Goal: Task Accomplishment & Management: Manage account settings

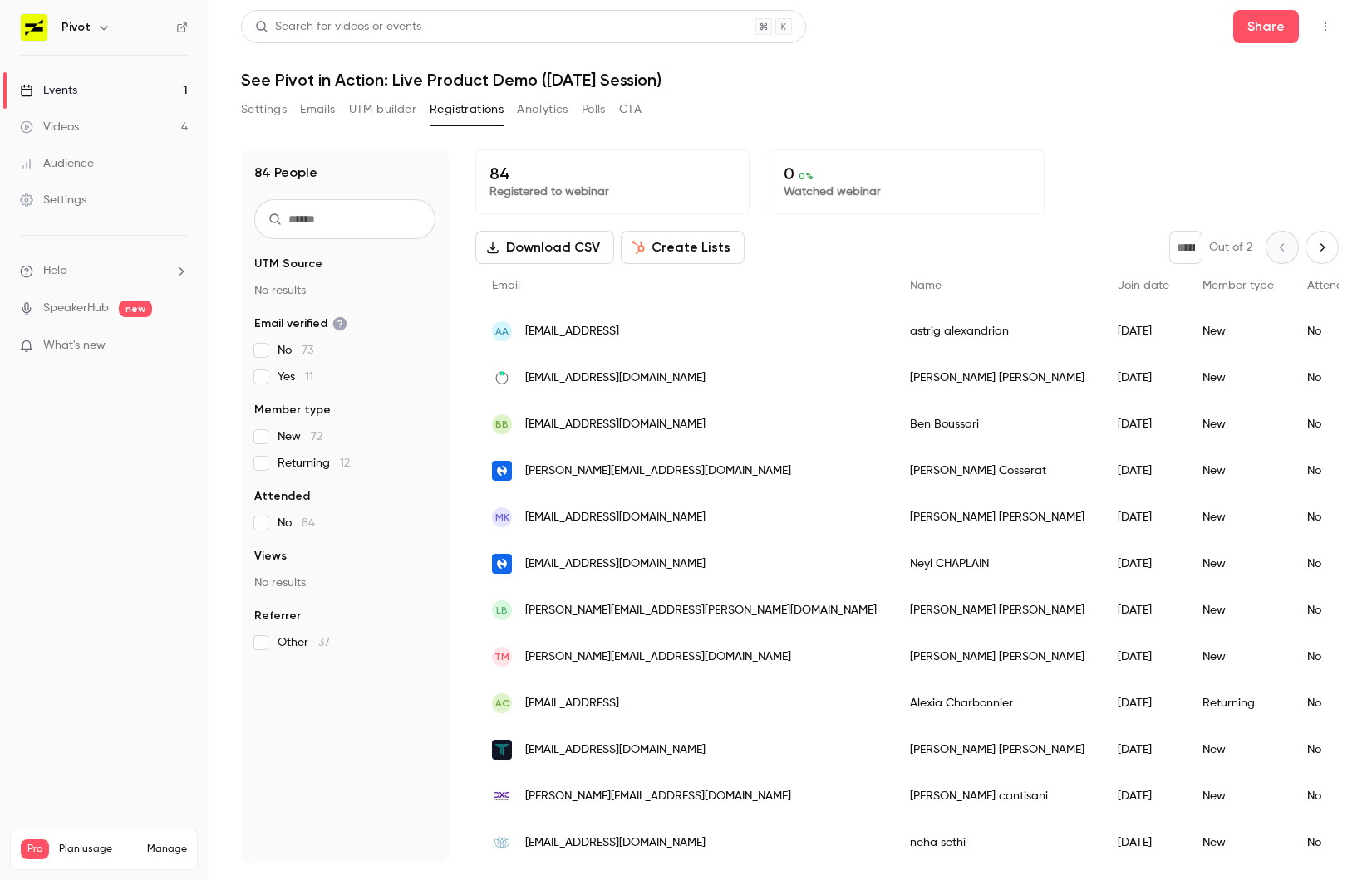
scroll to position [12, 0]
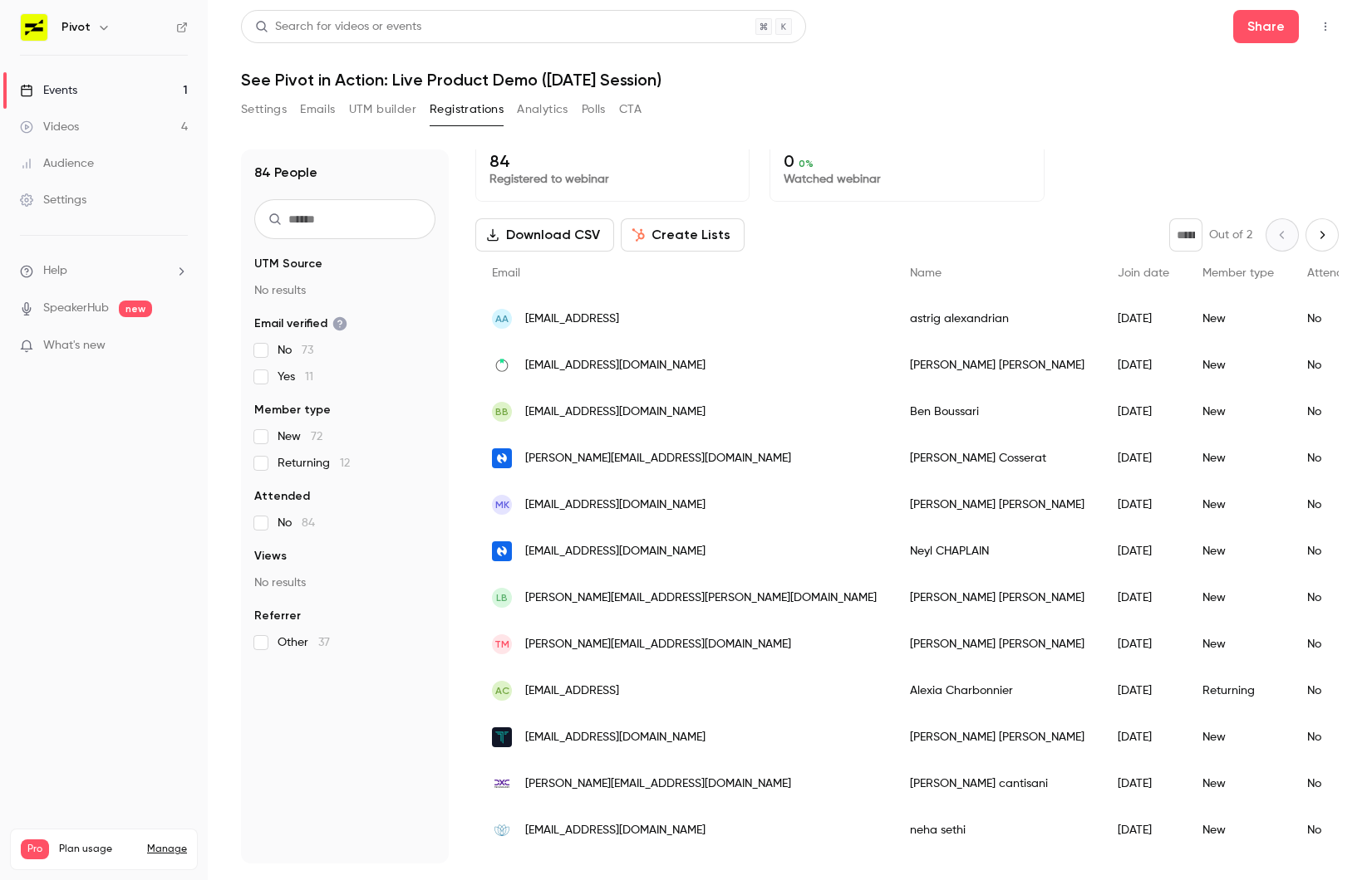
click at [632, 351] on div "[EMAIL_ADDRESS][DOMAIN_NAME]" at bounding box center [683, 365] width 418 height 47
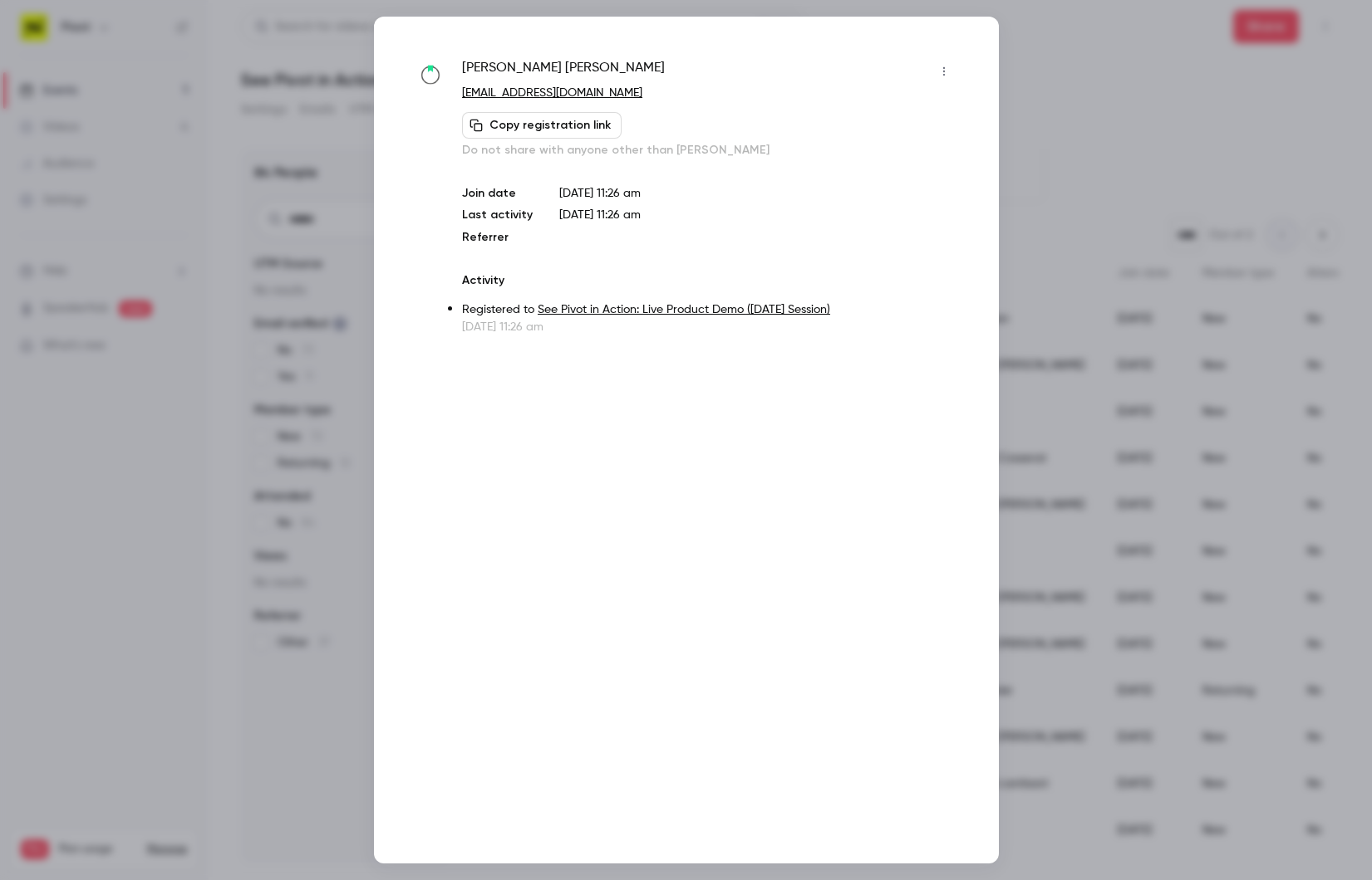
click at [492, 75] on span "[PERSON_NAME]" at bounding box center [563, 71] width 202 height 26
click at [487, 69] on span "[PERSON_NAME]" at bounding box center [563, 71] width 202 height 26
drag, startPoint x: 487, startPoint y: 69, endPoint x: 525, endPoint y: 69, distance: 38.0
click at [525, 69] on span "[PERSON_NAME]" at bounding box center [563, 71] width 202 height 26
copy span "[PERSON_NAME]"
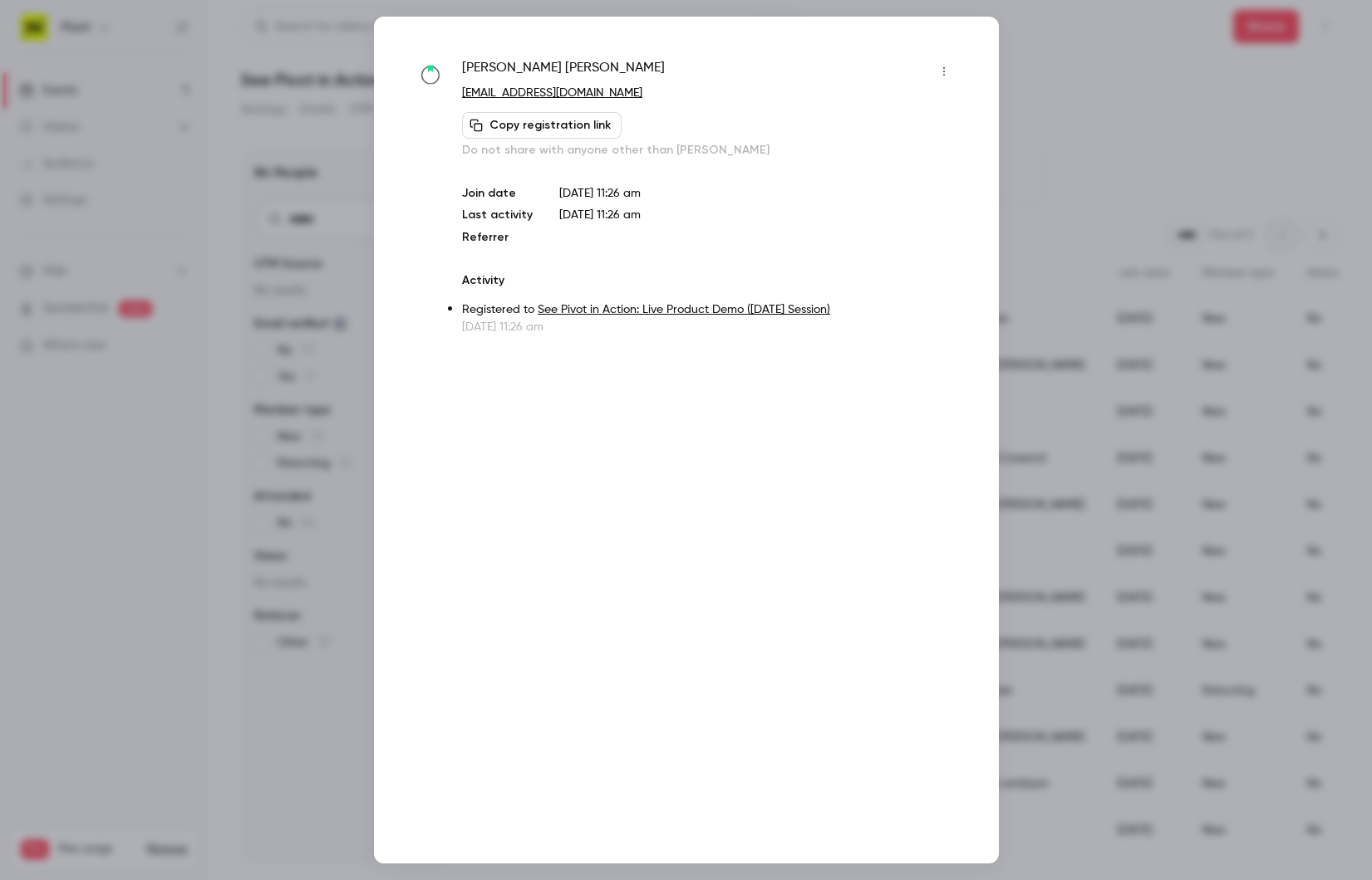
click at [1084, 372] on div at bounding box center [686, 440] width 1372 height 880
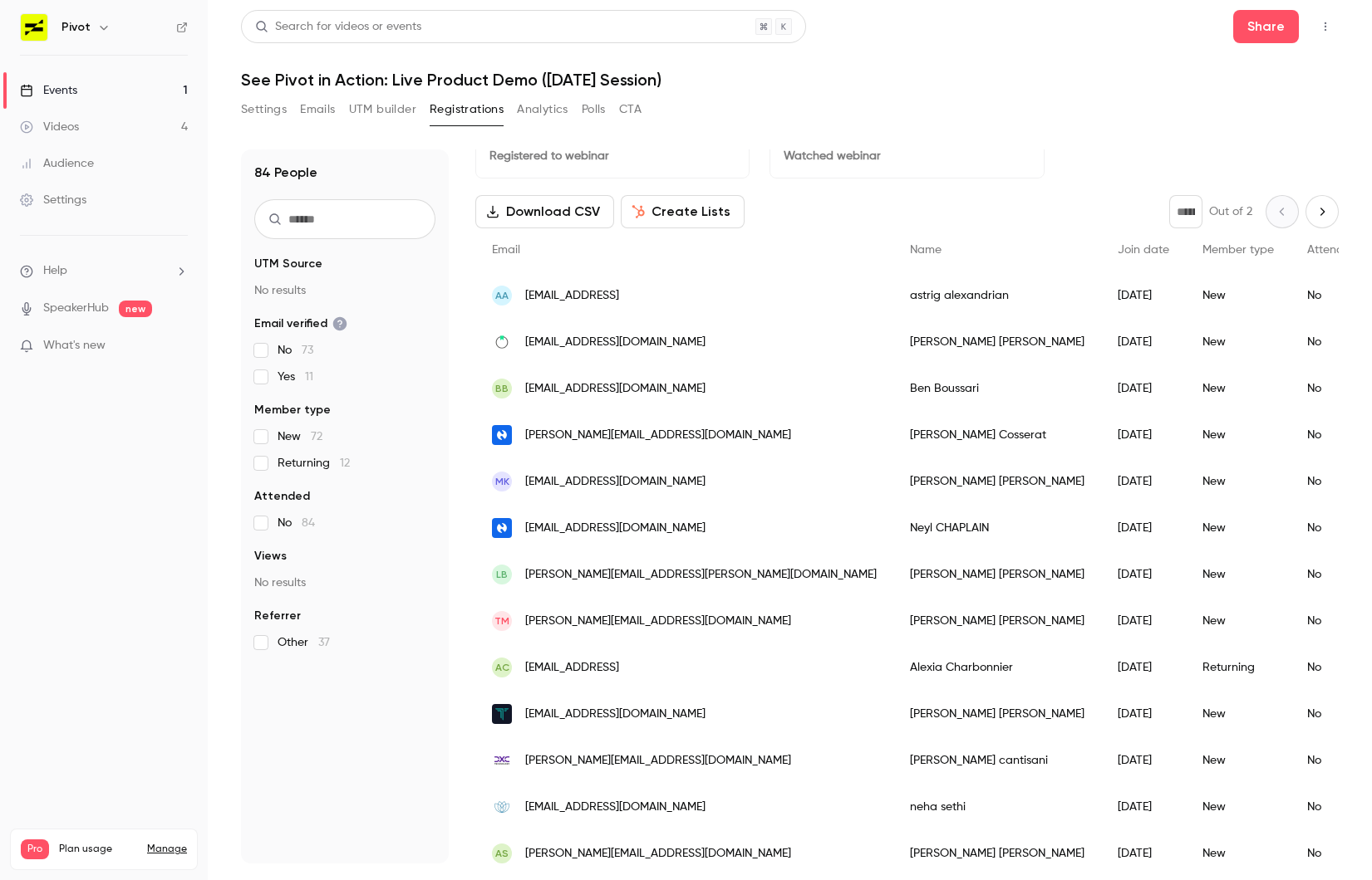
scroll to position [37, 0]
click at [742, 396] on div "BB [EMAIL_ADDRESS][DOMAIN_NAME]" at bounding box center [683, 388] width 418 height 47
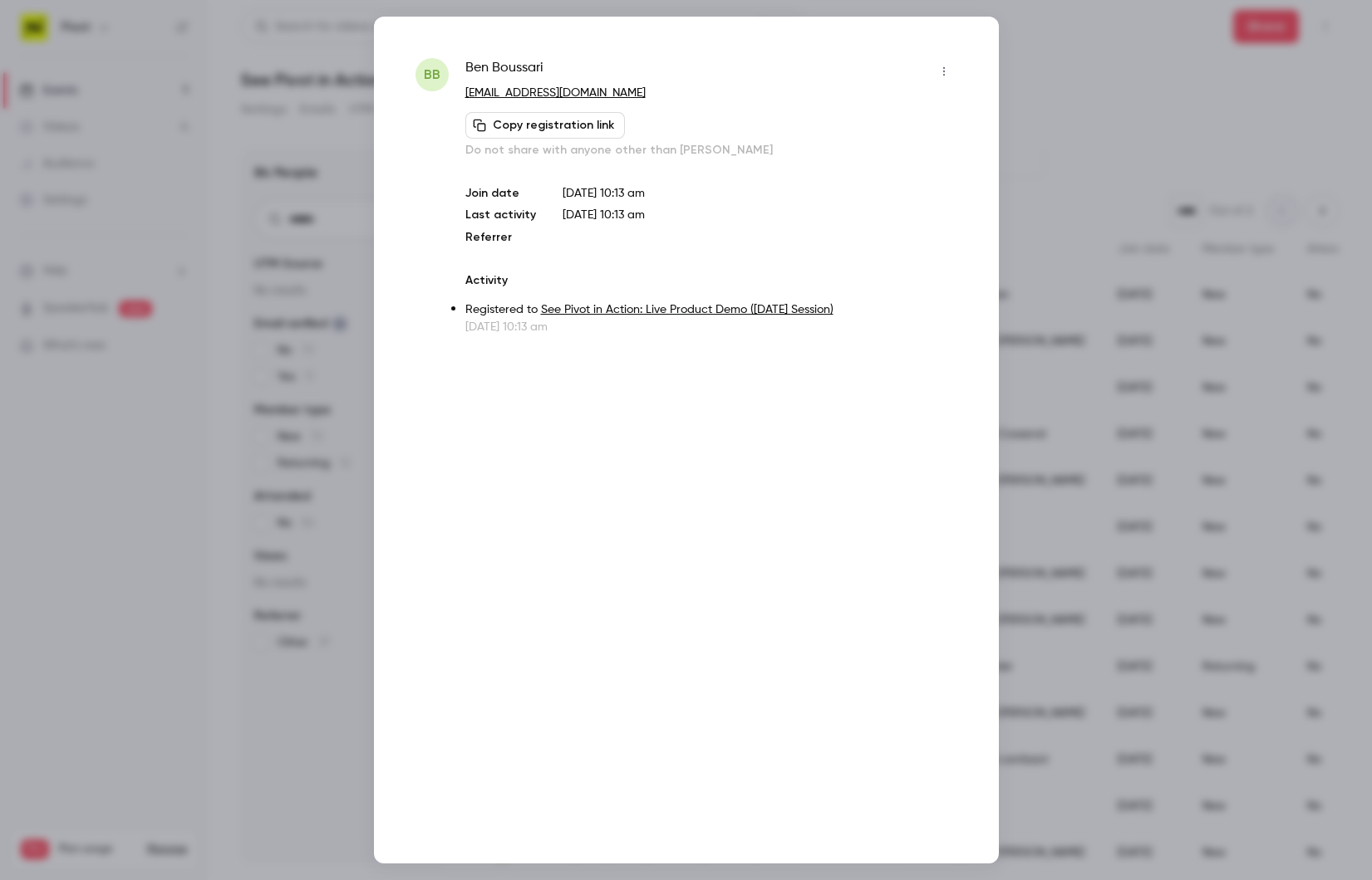
click at [481, 64] on span "[PERSON_NAME]" at bounding box center [504, 71] width 78 height 26
drag, startPoint x: 481, startPoint y: 64, endPoint x: 510, endPoint y: 65, distance: 29.0
click at [510, 65] on span "[PERSON_NAME]" at bounding box center [504, 71] width 78 height 26
copy span "[PERSON_NAME]"
click at [941, 73] on icon "button" at bounding box center [944, 71] width 13 height 11
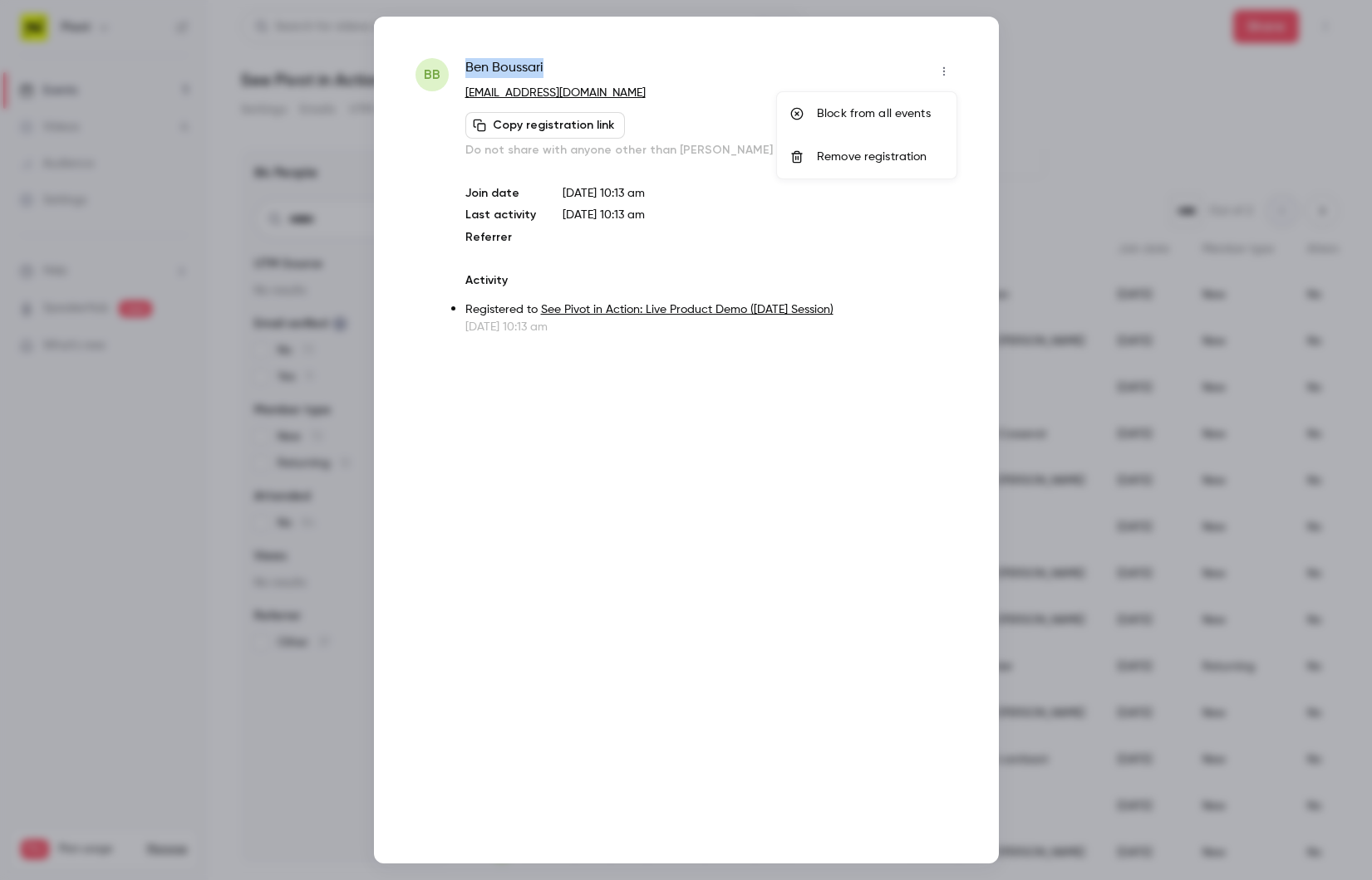
click at [868, 123] on li "Block from all events" at bounding box center [866, 113] width 179 height 43
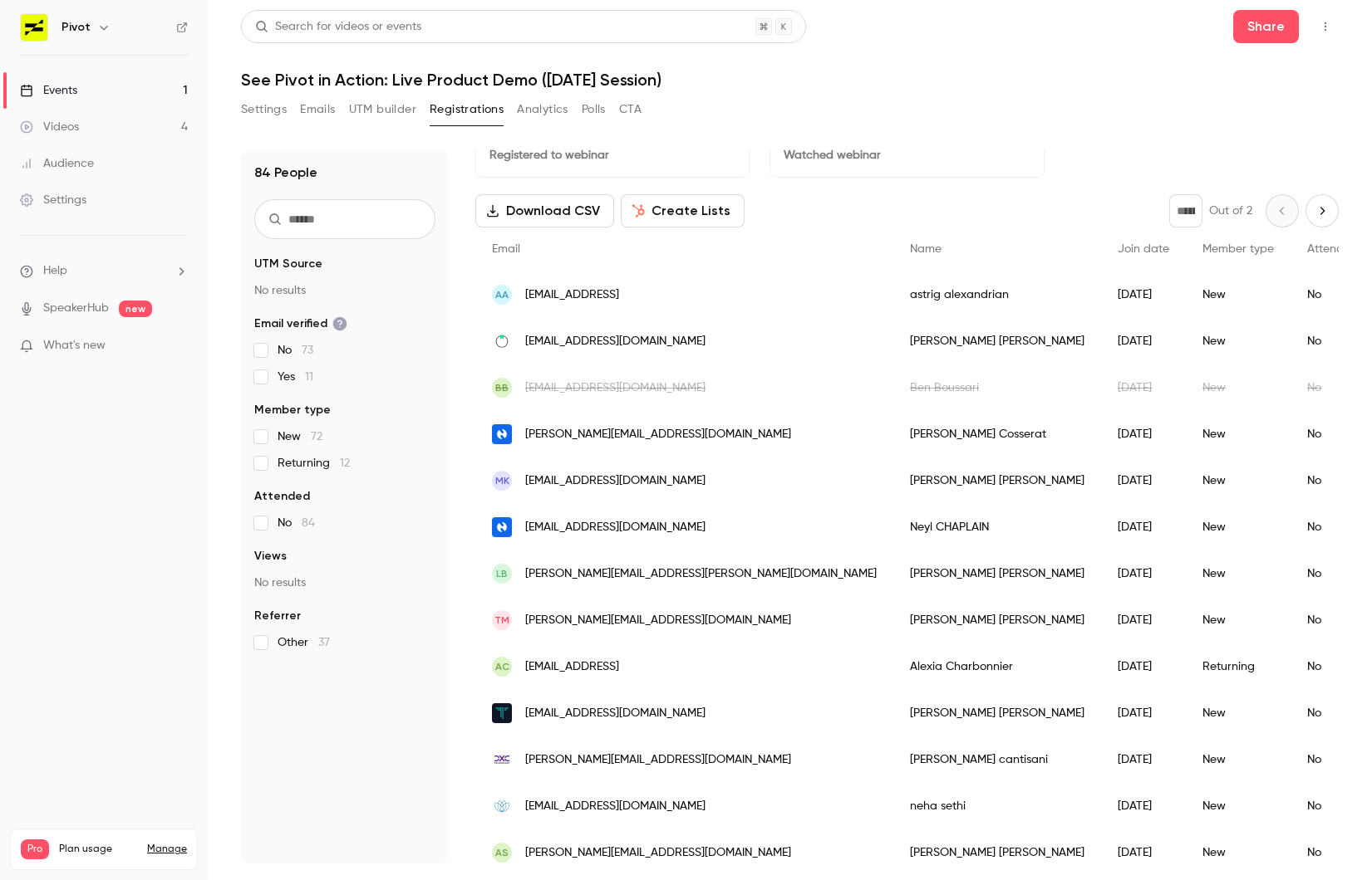
scroll to position [53, 0]
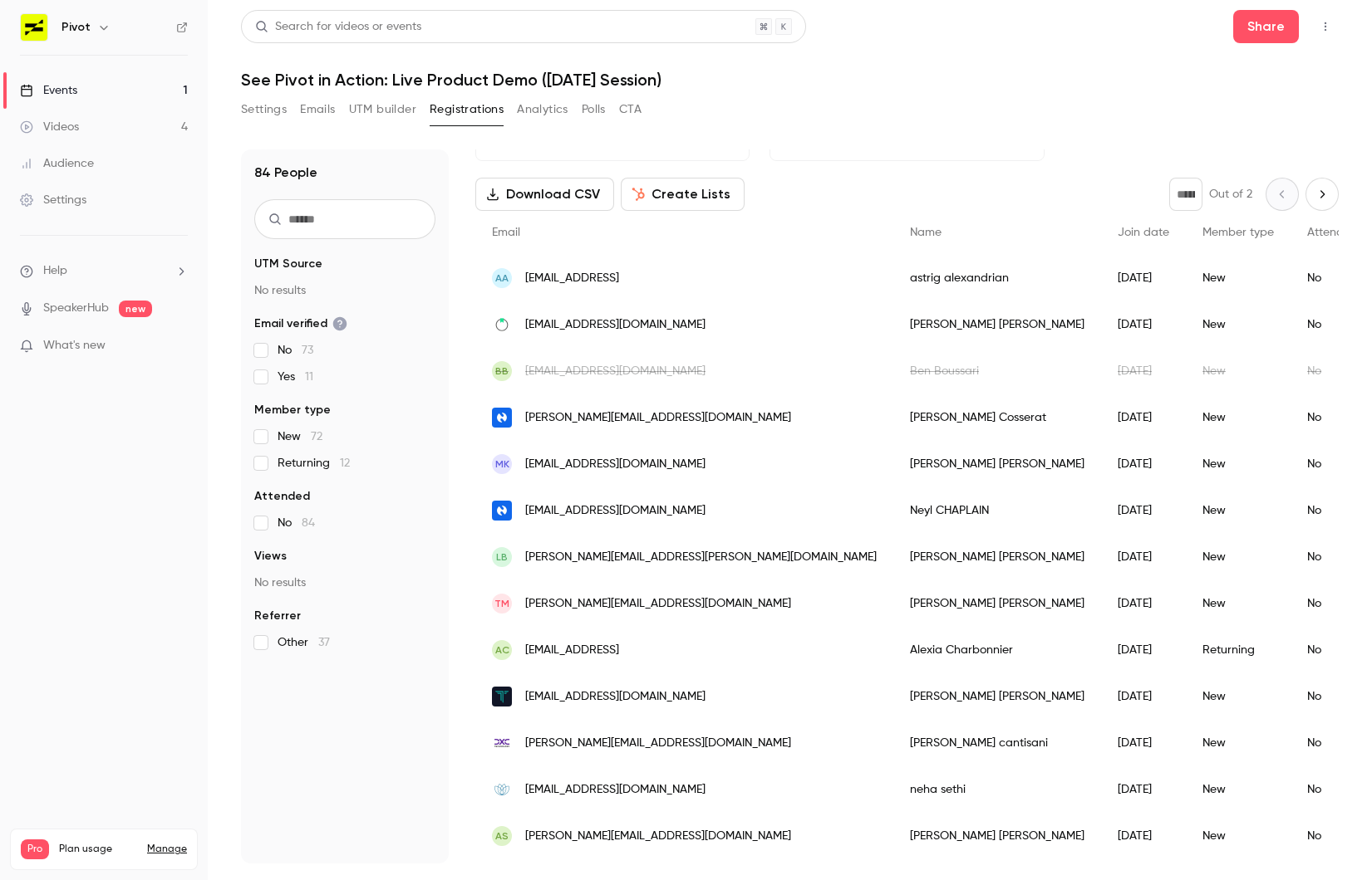
click at [617, 422] on span "[PERSON_NAME][EMAIL_ADDRESS][DOMAIN_NAME]" at bounding box center [658, 418] width 266 height 18
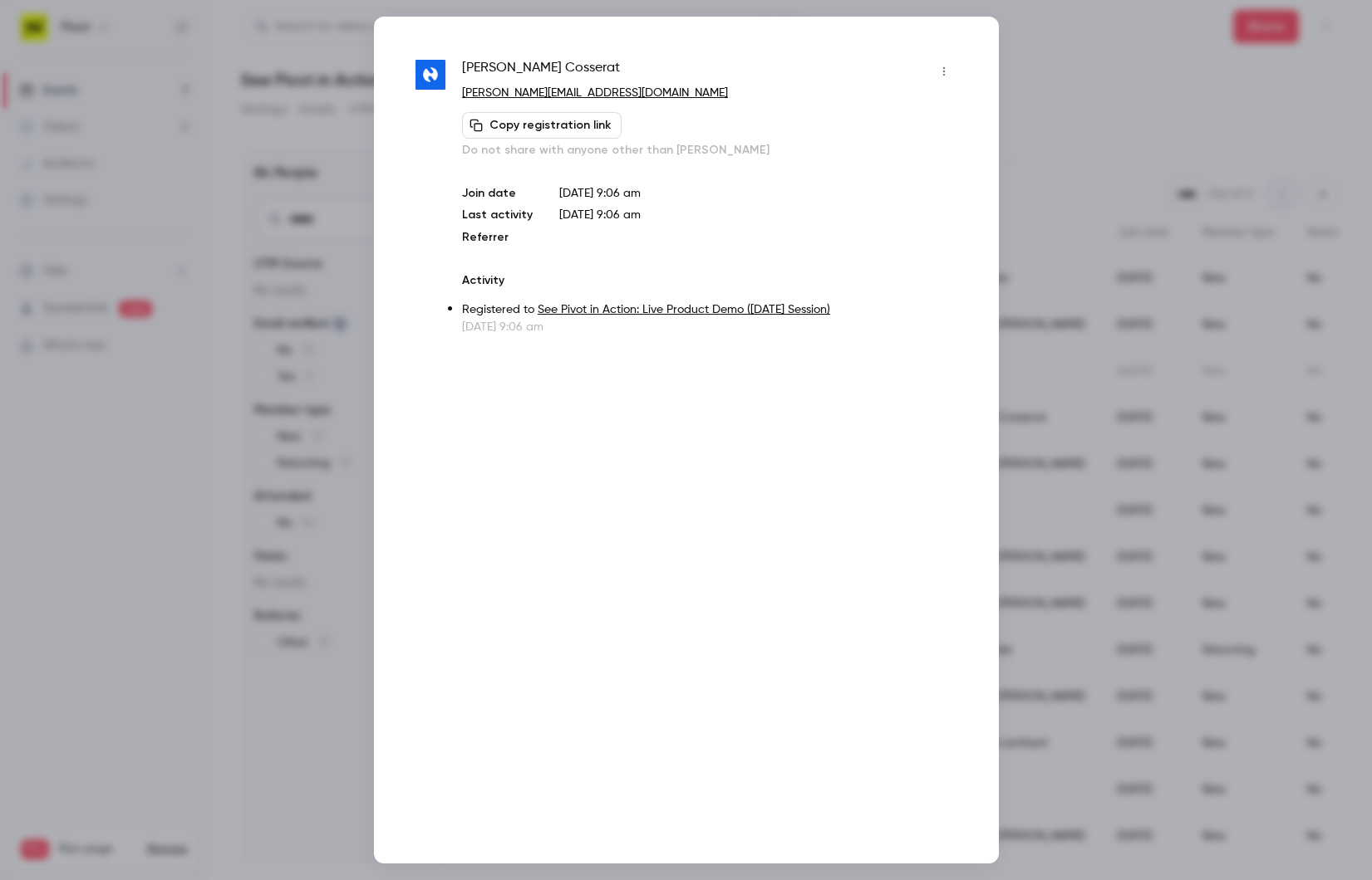
click at [1043, 103] on div at bounding box center [686, 440] width 1372 height 880
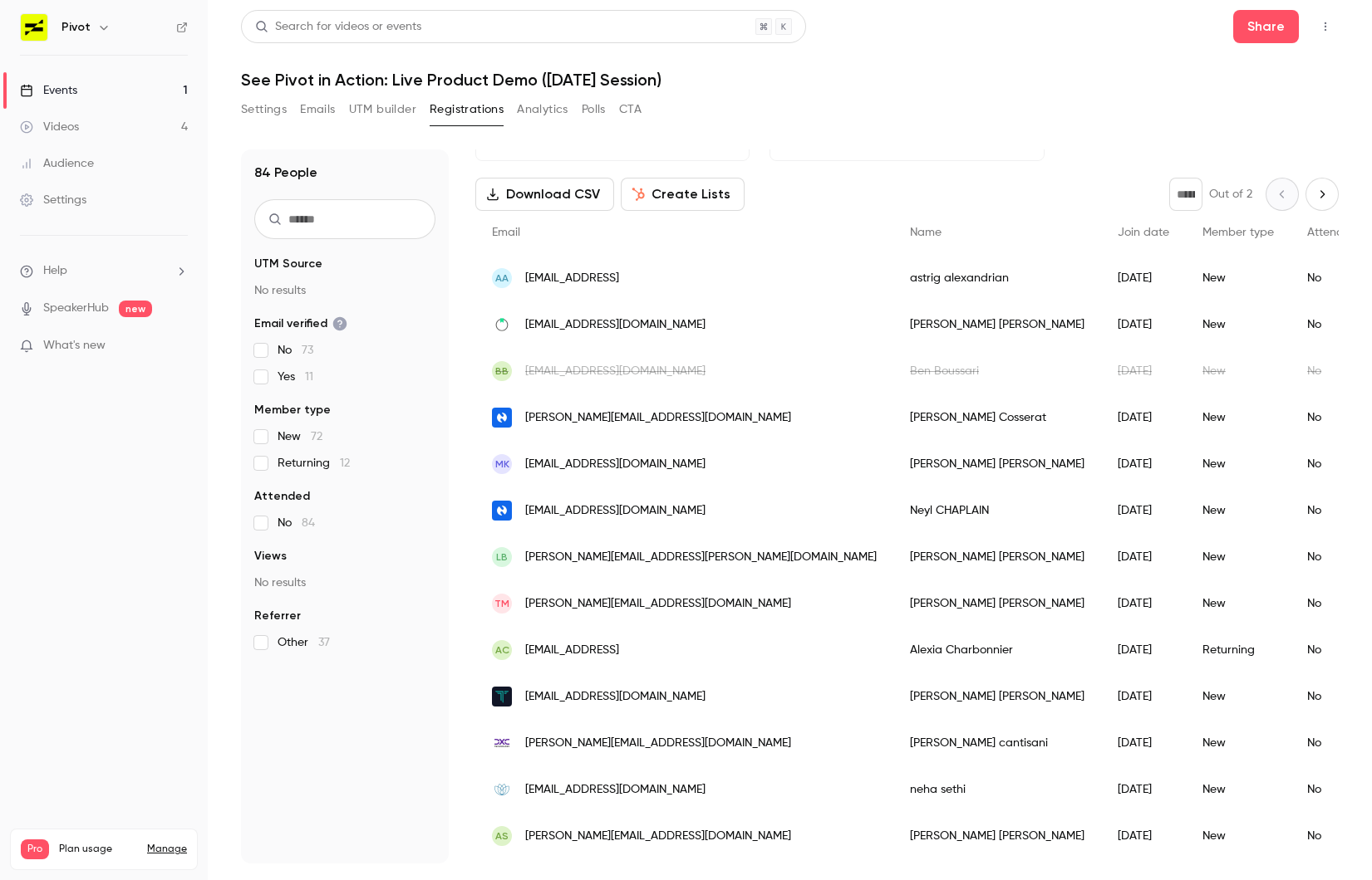
click at [684, 406] on div "[PERSON_NAME][EMAIL_ADDRESS][DOMAIN_NAME]" at bounding box center [683, 418] width 418 height 47
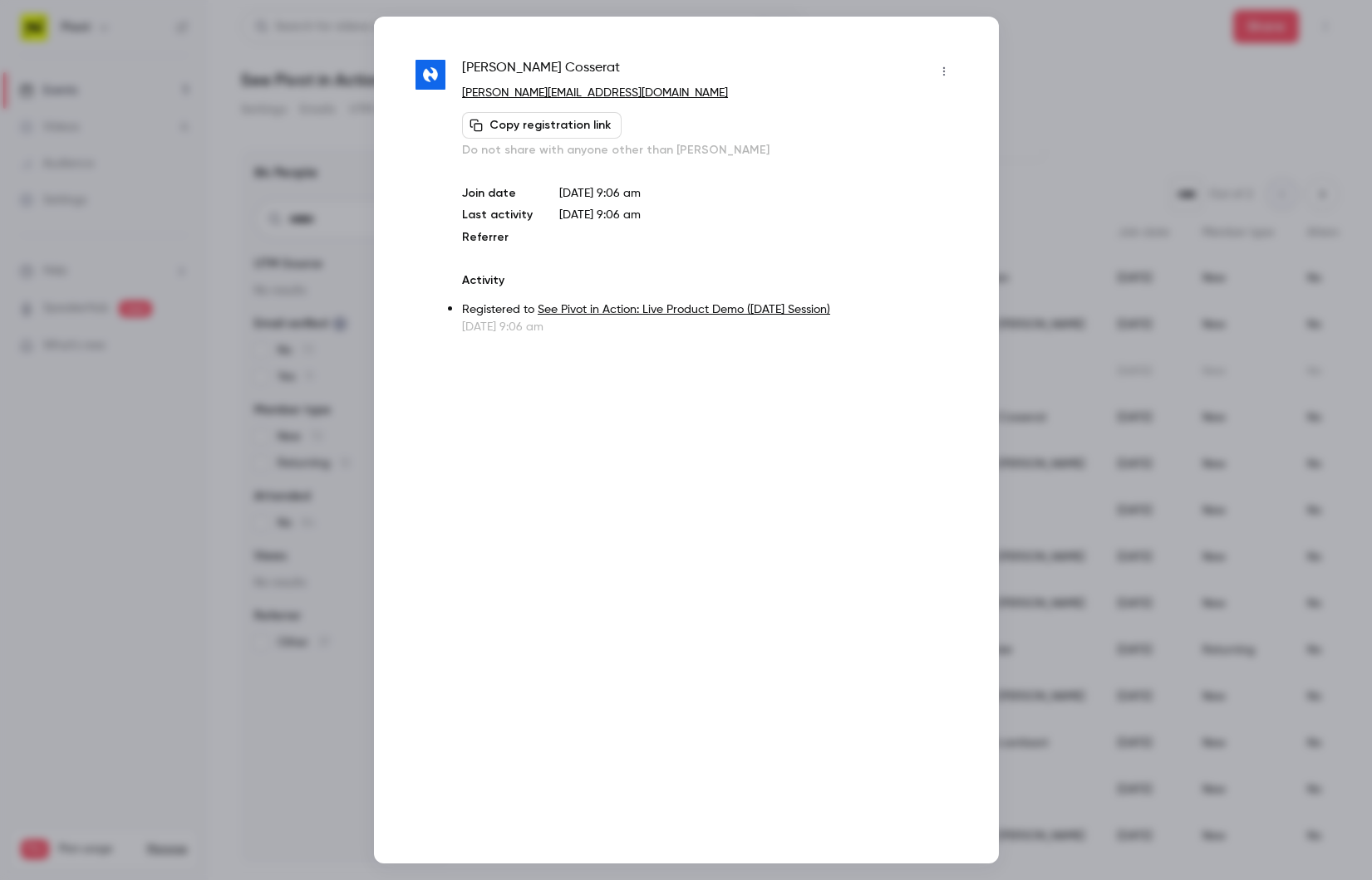
click at [933, 68] on button "button" at bounding box center [944, 71] width 26 height 26
click at [916, 105] on div "Block from all events" at bounding box center [880, 113] width 127 height 17
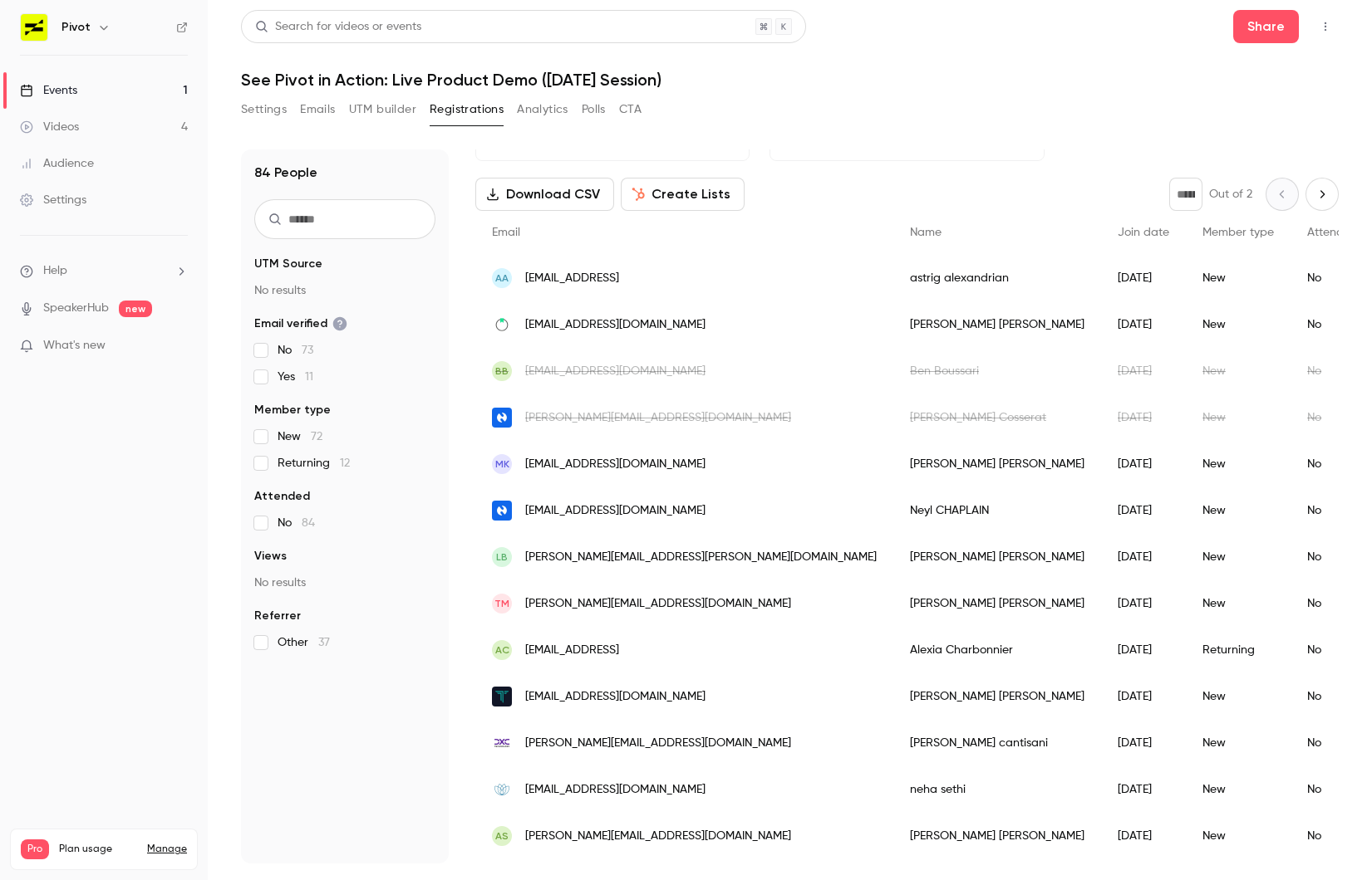
drag, startPoint x: 994, startPoint y: 202, endPoint x: 974, endPoint y: 213, distance: 22.8
click at [994, 202] on div "Download CSV Create Lists * Out of 2" at bounding box center [906, 194] width 863 height 33
click at [614, 503] on span "[EMAIL_ADDRESS][DOMAIN_NAME]" at bounding box center [615, 512] width 180 height 18
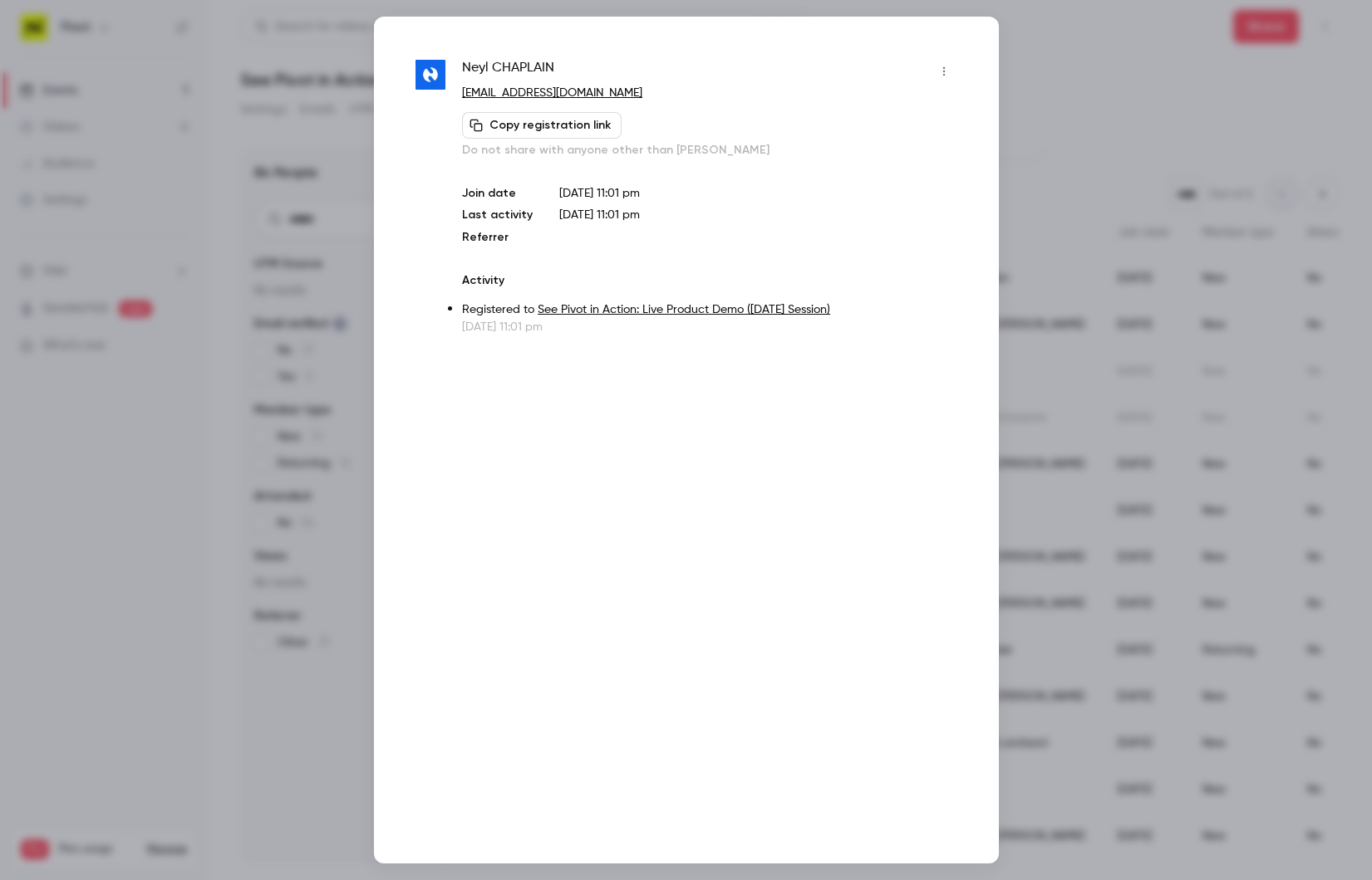
click at [942, 66] on icon "button" at bounding box center [944, 71] width 13 height 11
click at [919, 119] on div "Block from all events" at bounding box center [880, 113] width 127 height 17
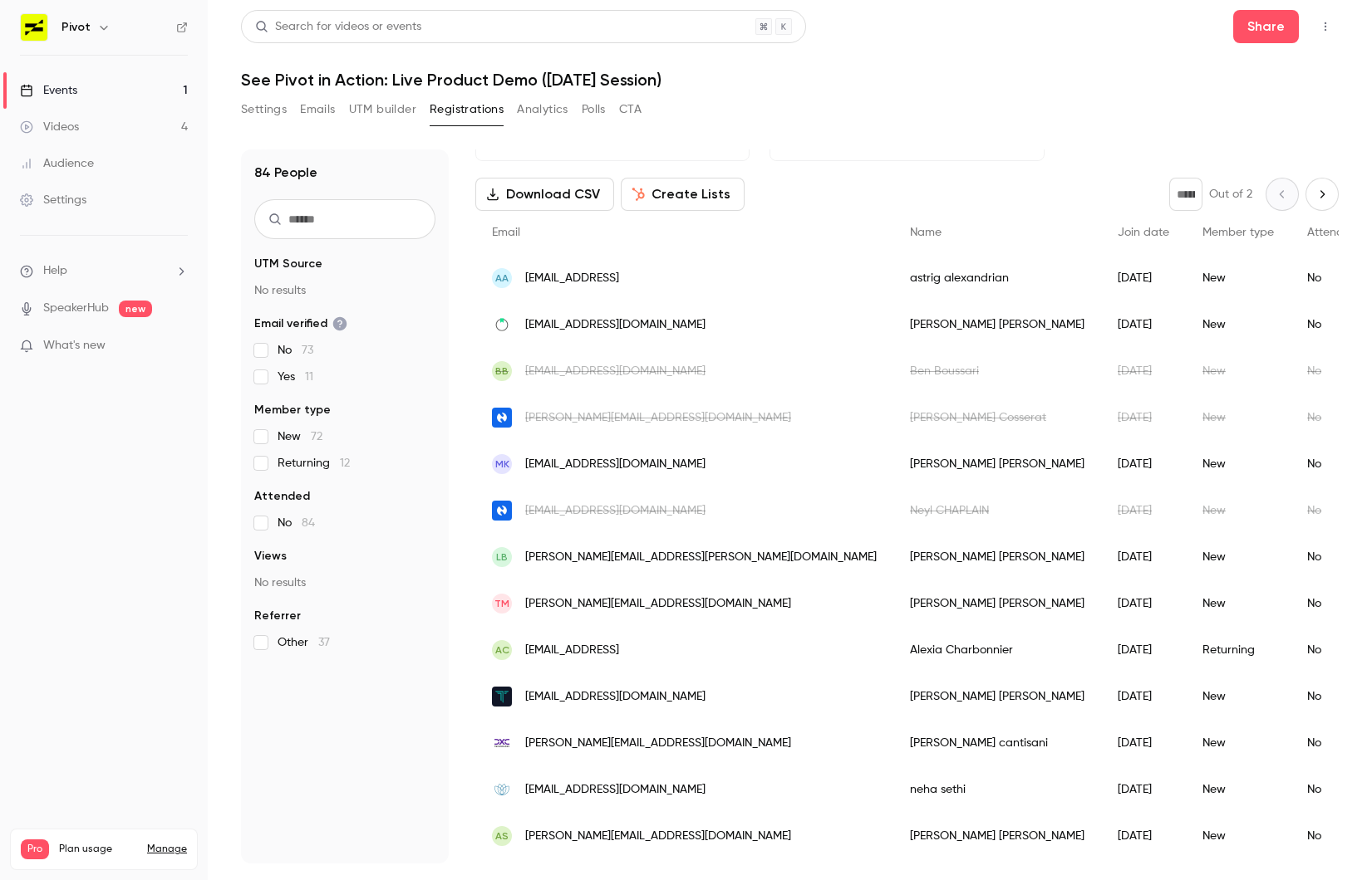
click at [1186, 277] on div "New" at bounding box center [1237, 278] width 105 height 47
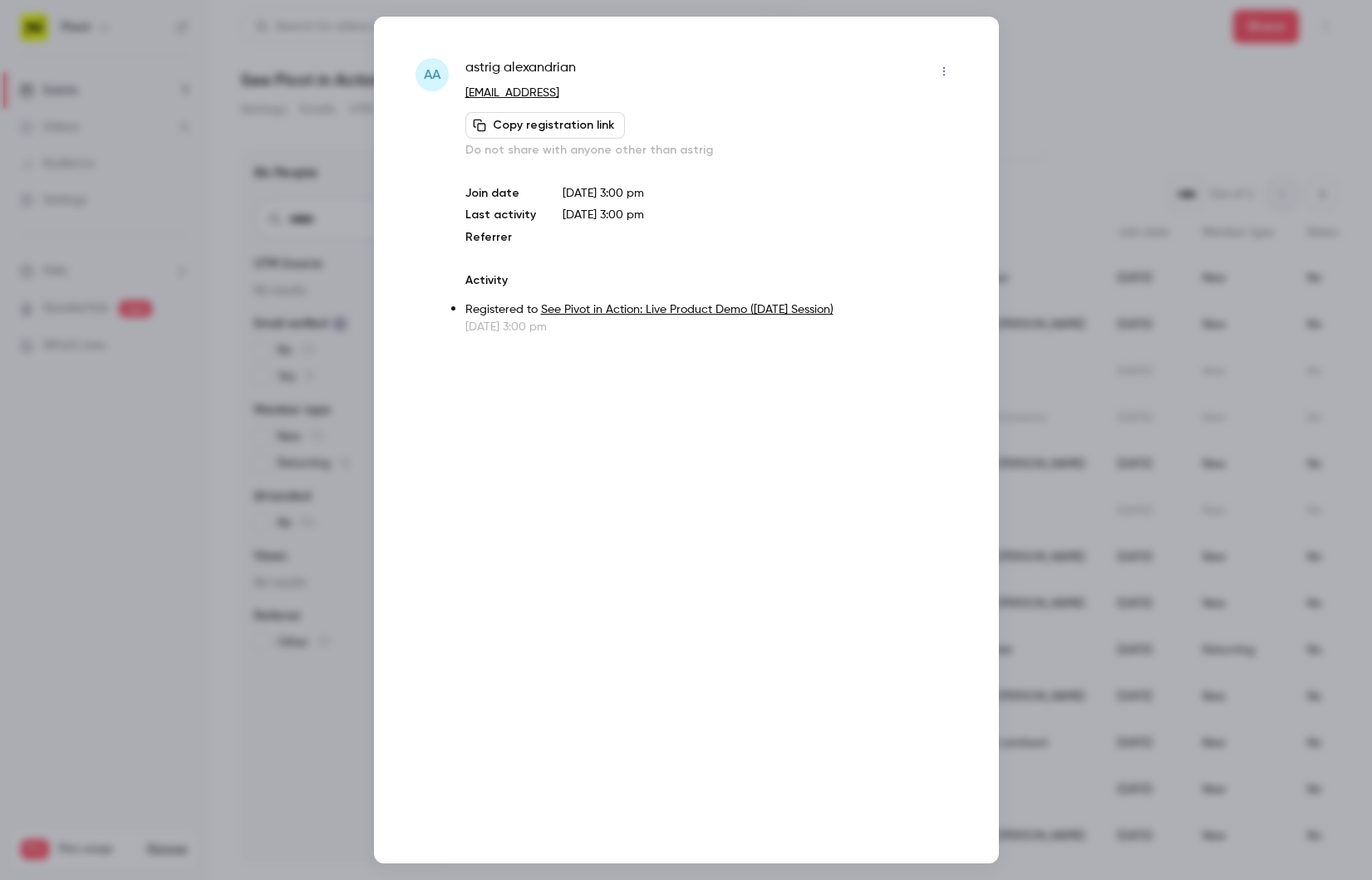
click at [988, 302] on div "aa astrig alexandrian [EMAIL_ADDRESS] Copy registration link Do not share with …" at bounding box center [686, 440] width 624 height 847
click at [1003, 446] on div at bounding box center [686, 440] width 1372 height 880
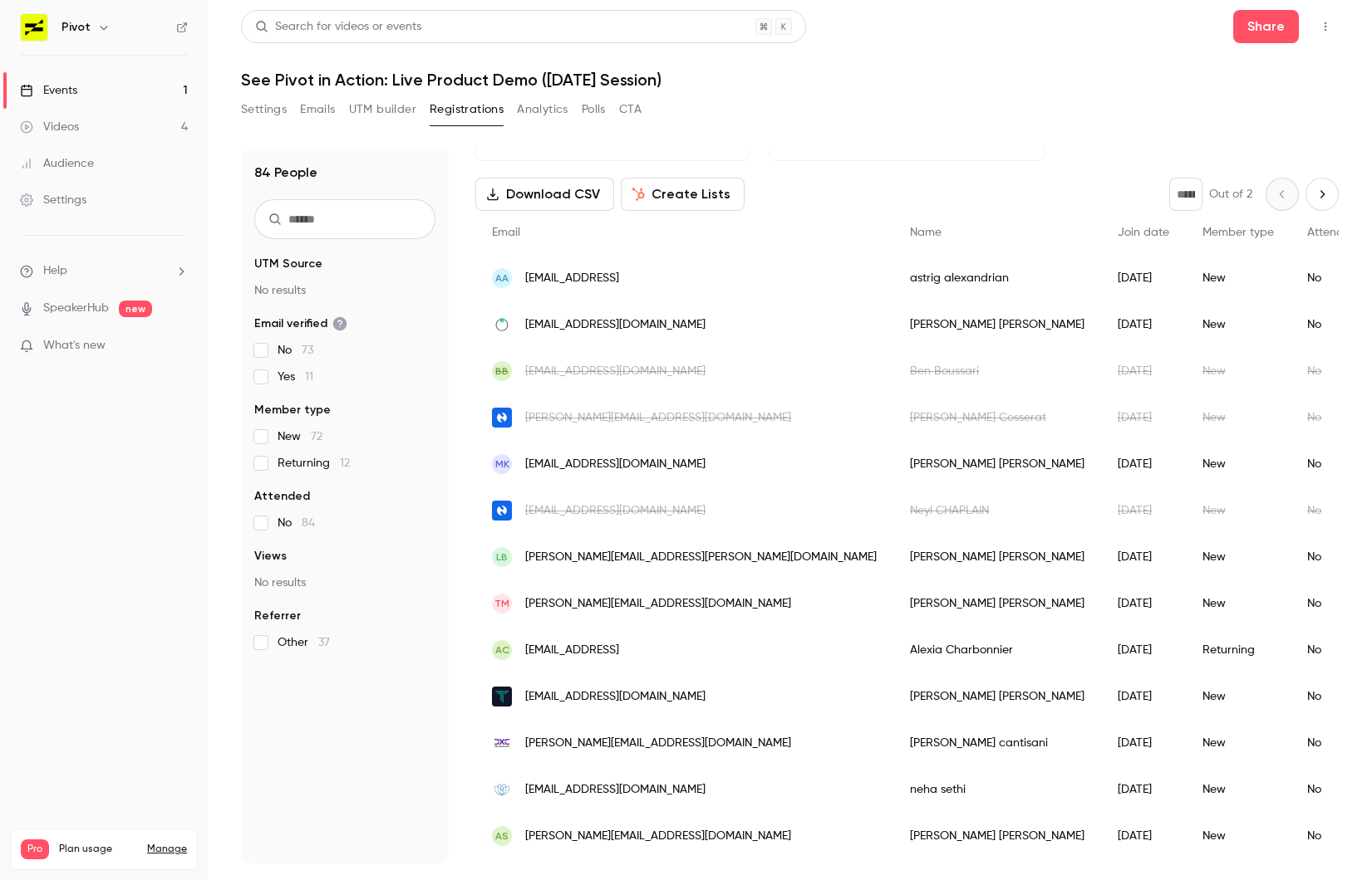
click at [692, 465] on span "[EMAIL_ADDRESS][DOMAIN_NAME]" at bounding box center [615, 465] width 180 height 18
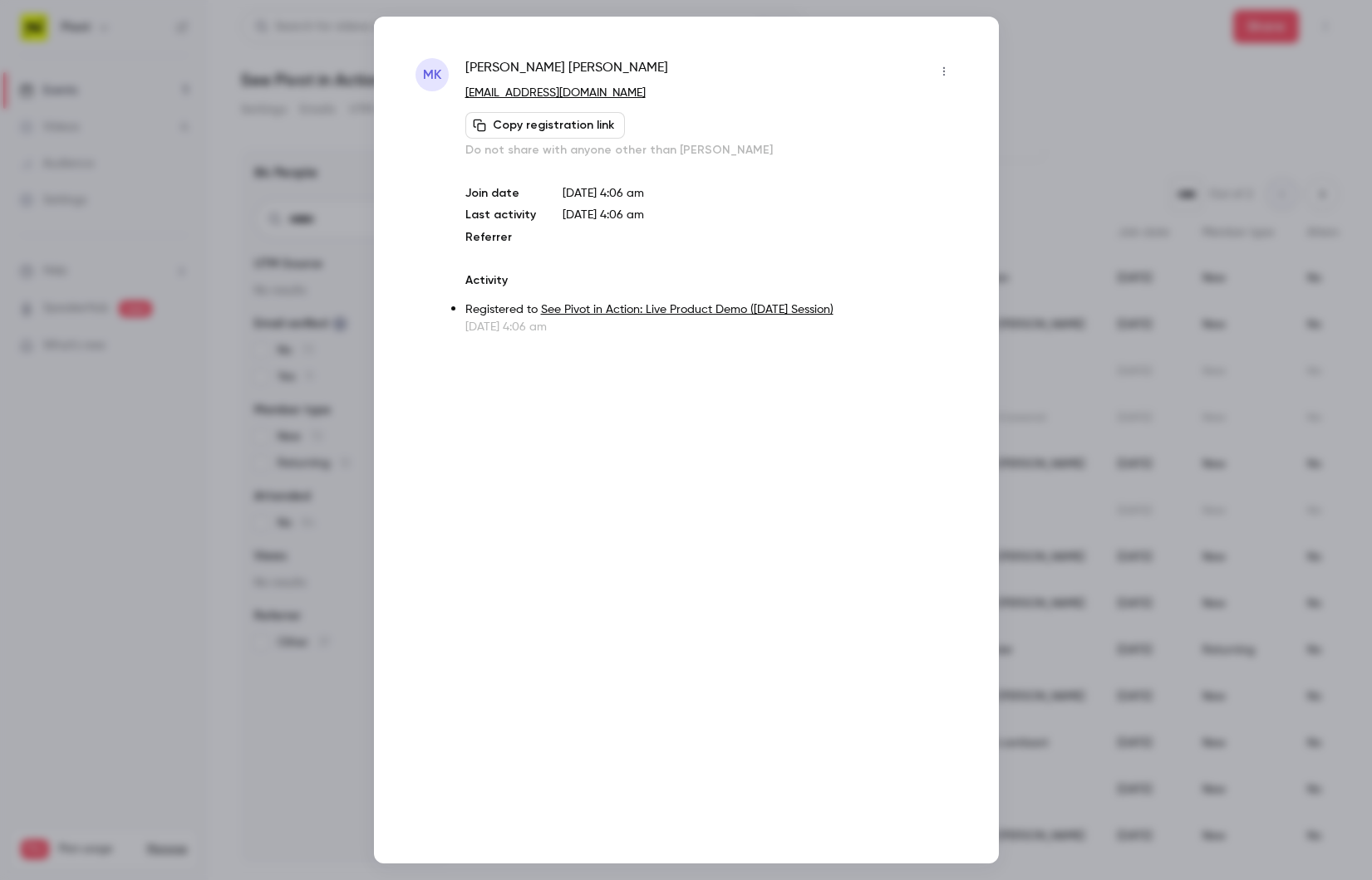
click at [488, 69] on span "[PERSON_NAME]" at bounding box center [566, 71] width 202 height 26
drag, startPoint x: 488, startPoint y: 69, endPoint x: 571, endPoint y: 69, distance: 83.0
click at [571, 69] on span "[PERSON_NAME]" at bounding box center [566, 71] width 202 height 26
copy span "[PERSON_NAME]"
click at [1019, 484] on div at bounding box center [686, 440] width 1372 height 880
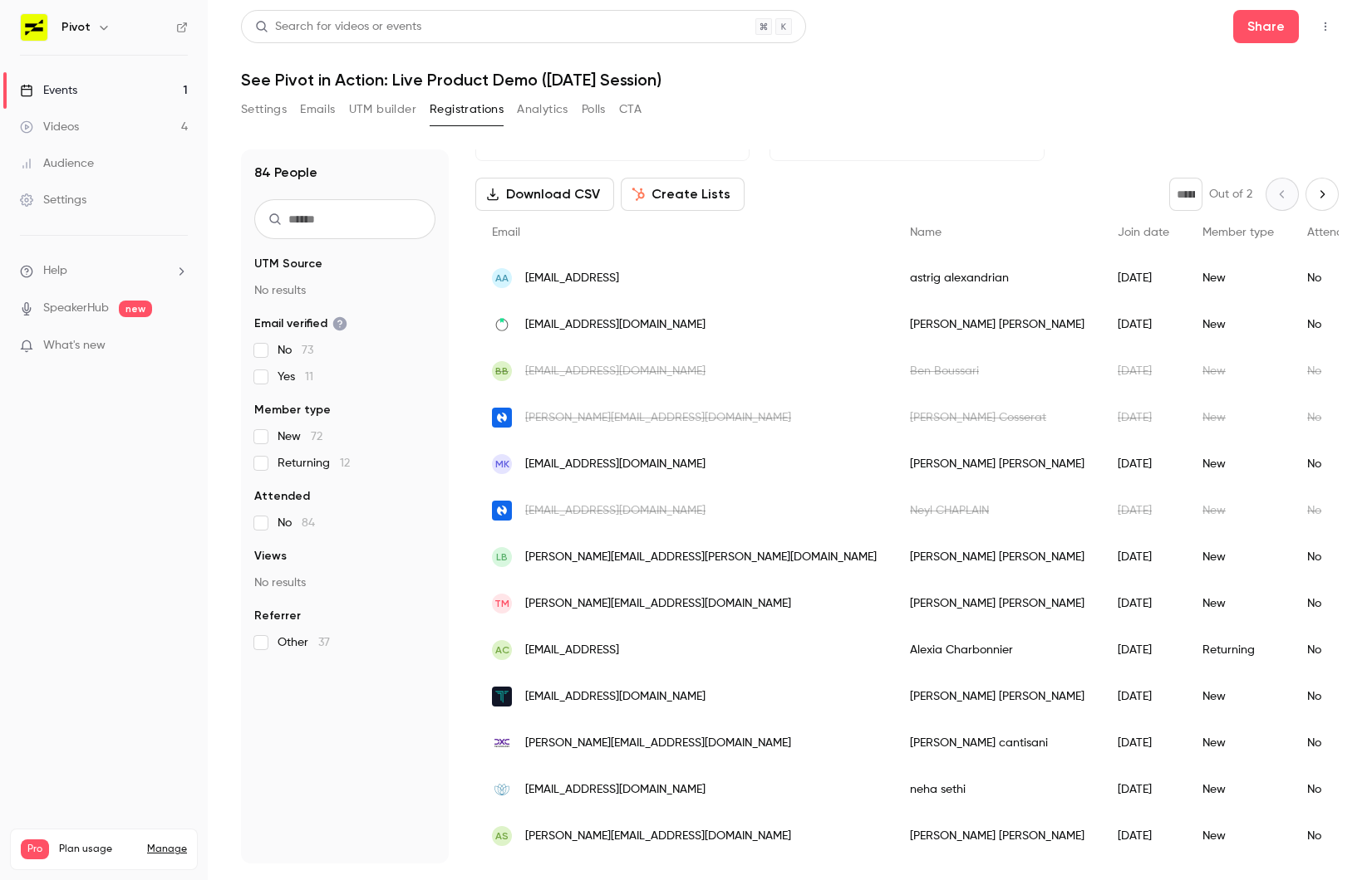
click at [584, 560] on span "[PERSON_NAME][EMAIL_ADDRESS][PERSON_NAME][DOMAIN_NAME]" at bounding box center [701, 557] width 352 height 18
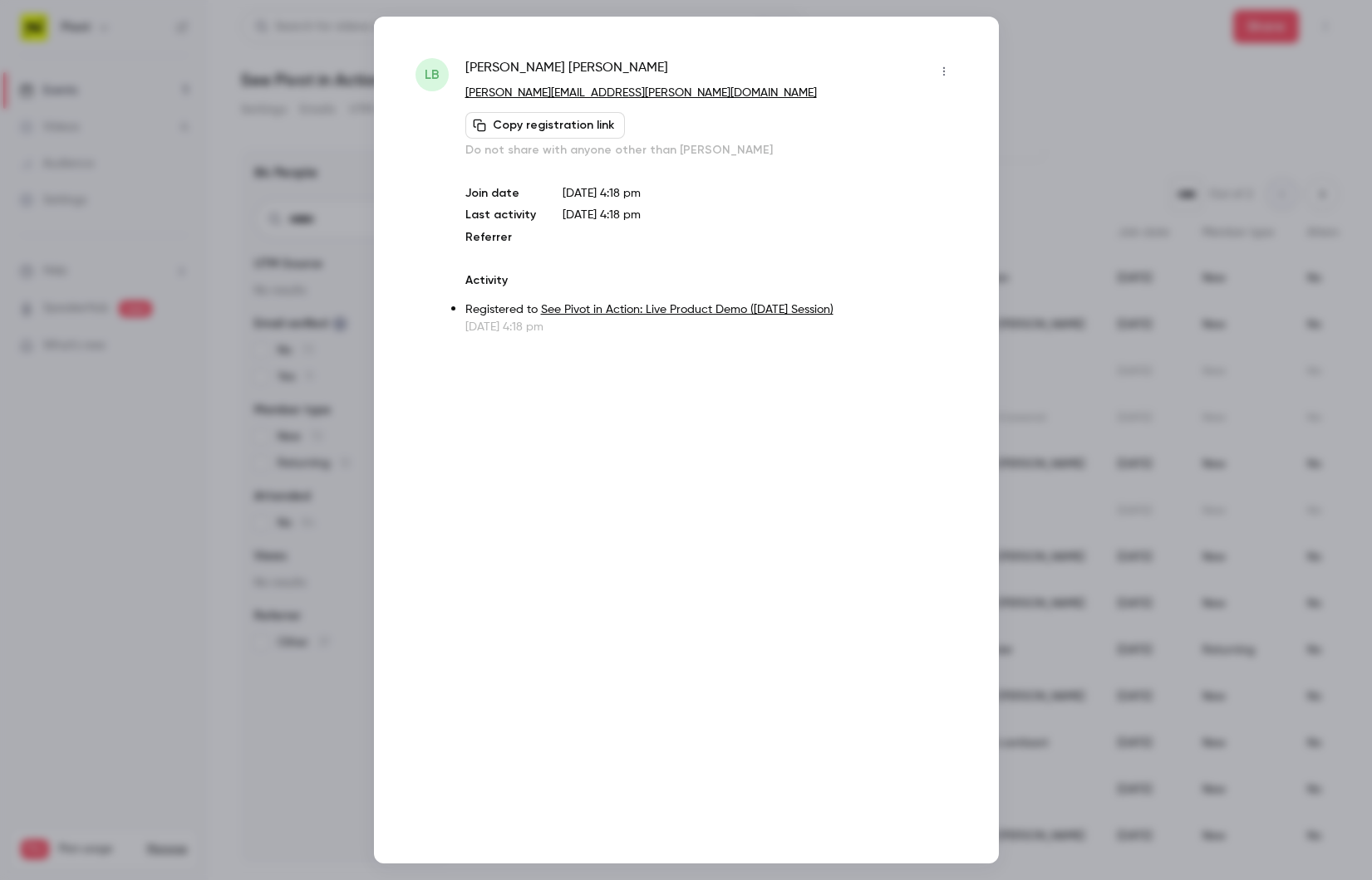
click at [494, 67] on span "[PERSON_NAME]" at bounding box center [566, 71] width 202 height 26
drag, startPoint x: 494, startPoint y: 67, endPoint x: 540, endPoint y: 67, distance: 46.0
click at [540, 67] on span "[PERSON_NAME]" at bounding box center [566, 71] width 202 height 26
copy span "[PERSON_NAME]"
click at [938, 75] on icon "button" at bounding box center [944, 71] width 13 height 11
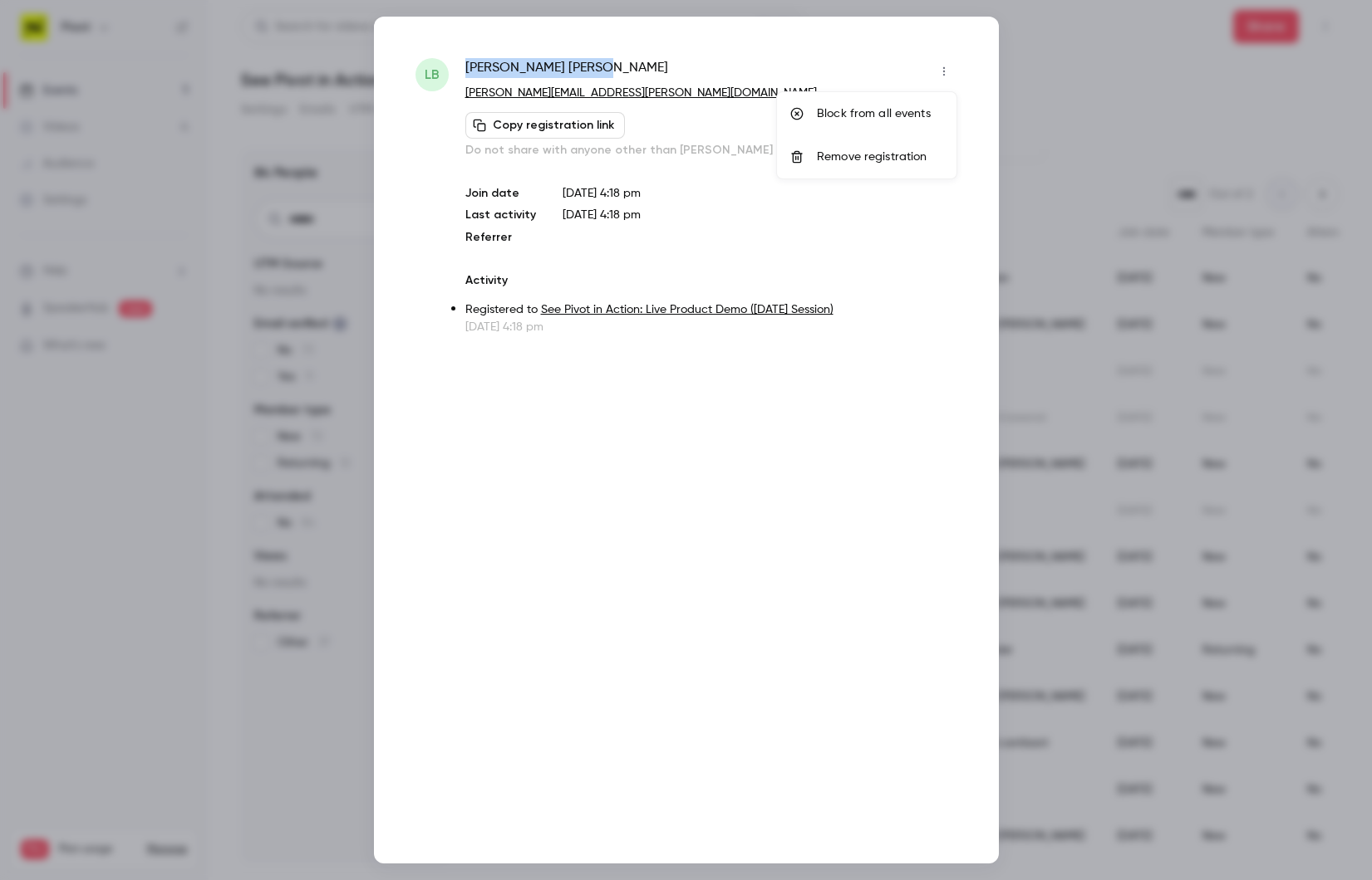
click at [905, 112] on div "Block from all events" at bounding box center [880, 113] width 127 height 17
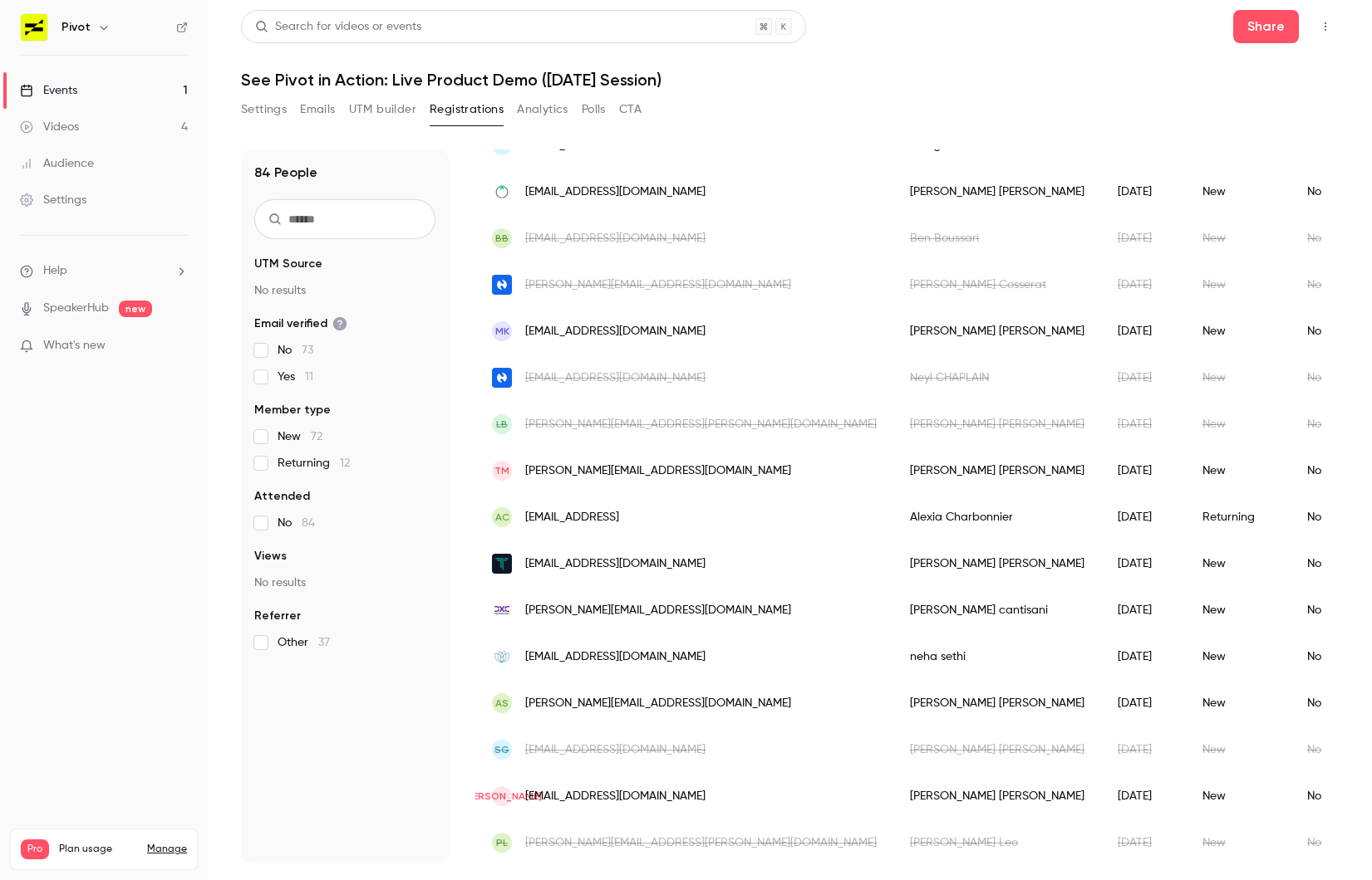
scroll to position [182, 0]
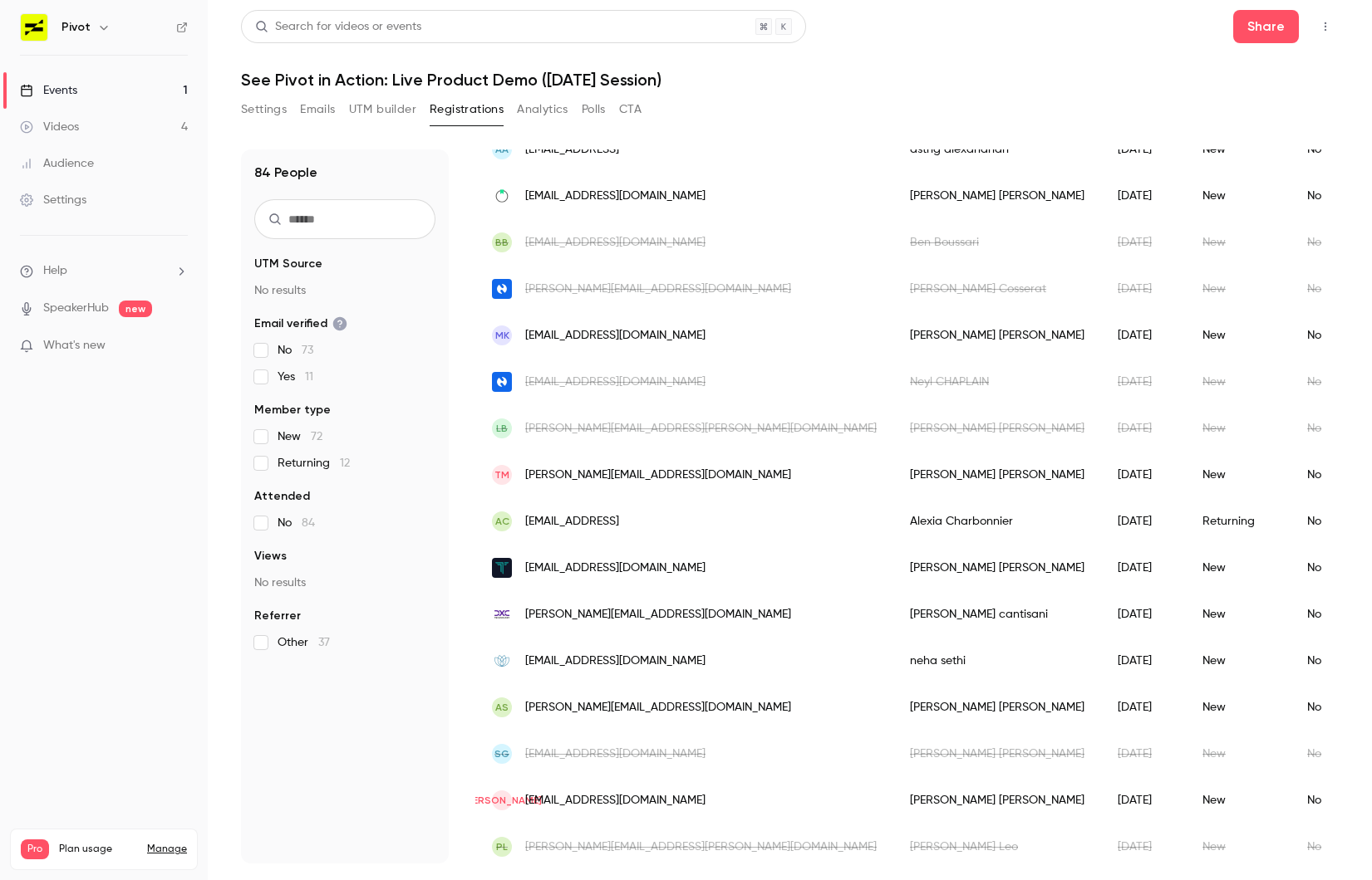
click at [601, 473] on span "[PERSON_NAME][EMAIL_ADDRESS][DOMAIN_NAME]" at bounding box center [658, 476] width 266 height 18
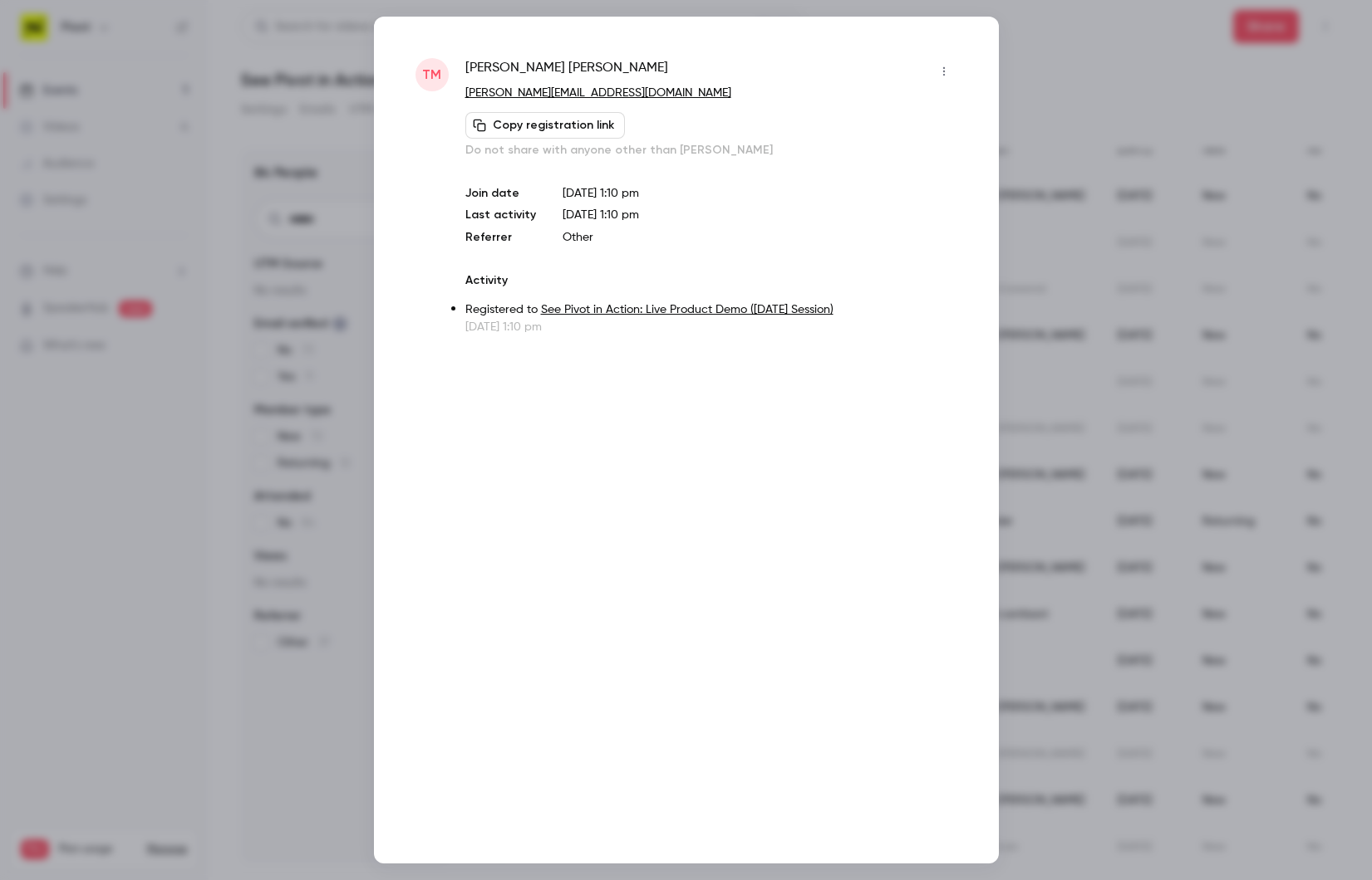
click at [1117, 348] on div at bounding box center [686, 440] width 1372 height 880
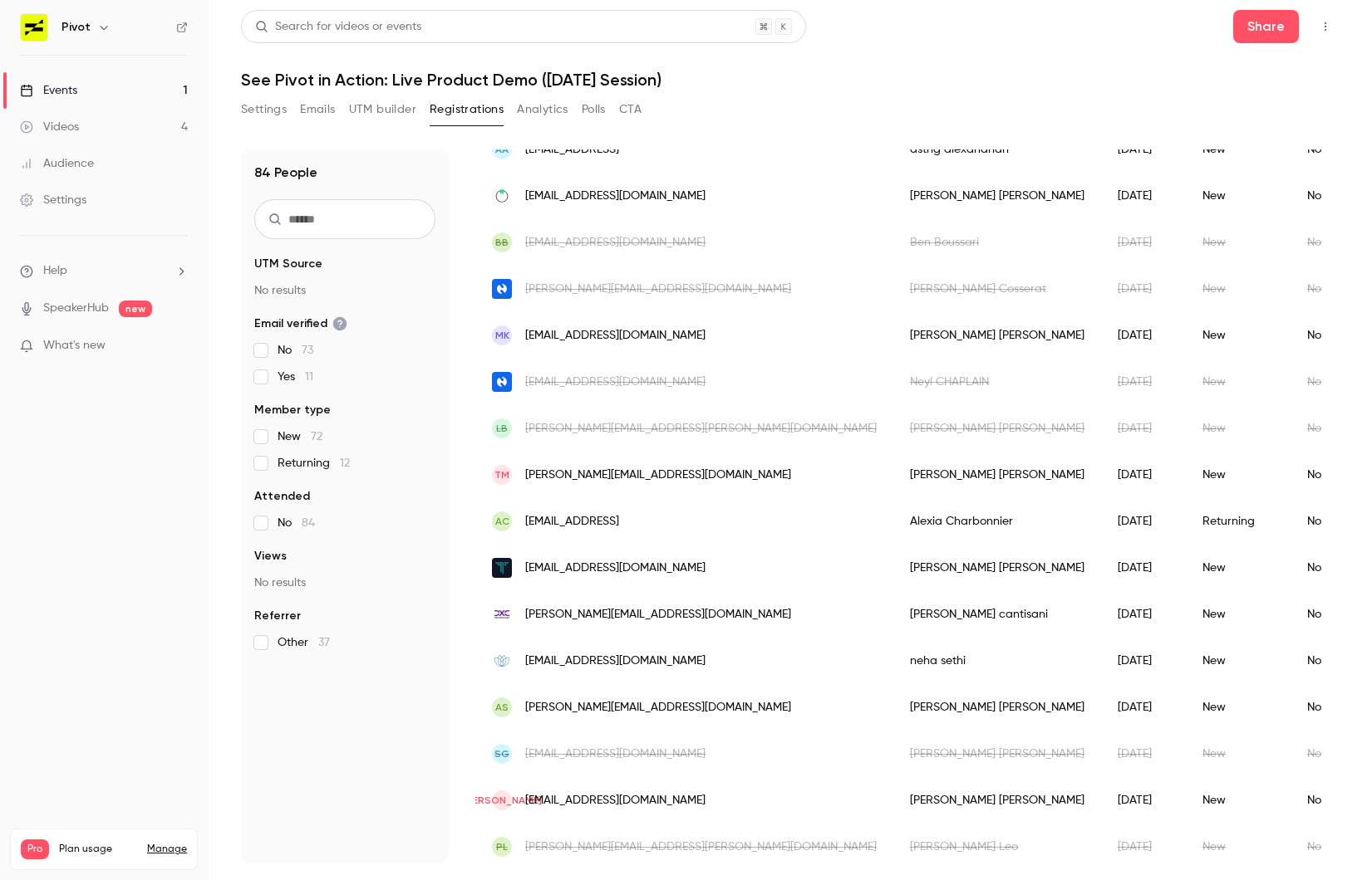
scroll to position [0, 0]
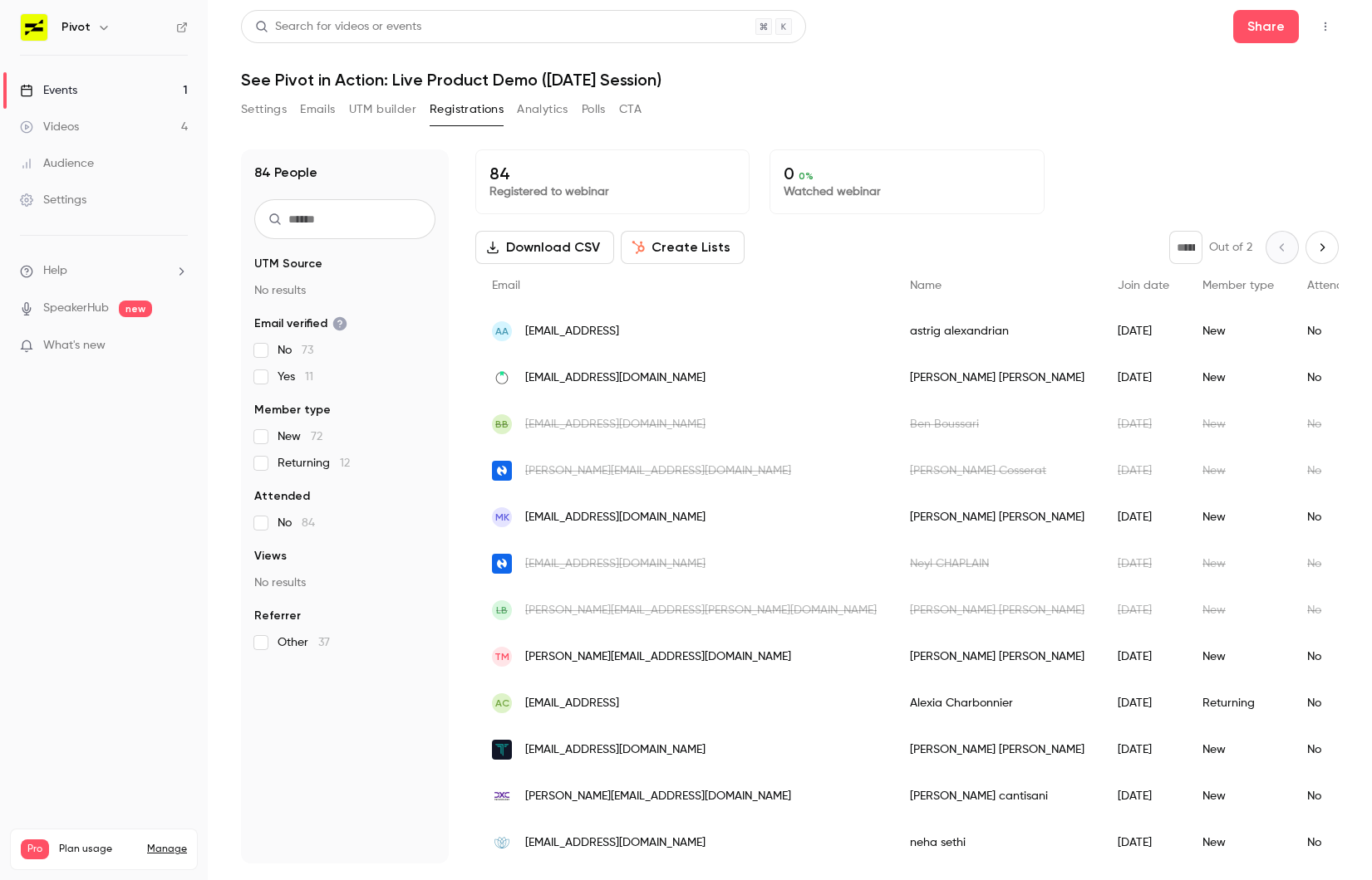
click at [145, 525] on nav "Pivot Events 1 Videos 4 Audience Settings Help SpeakerHub new What's new Pro Pl…" at bounding box center [104, 440] width 208 height 880
